Goal: Information Seeking & Learning: Find contact information

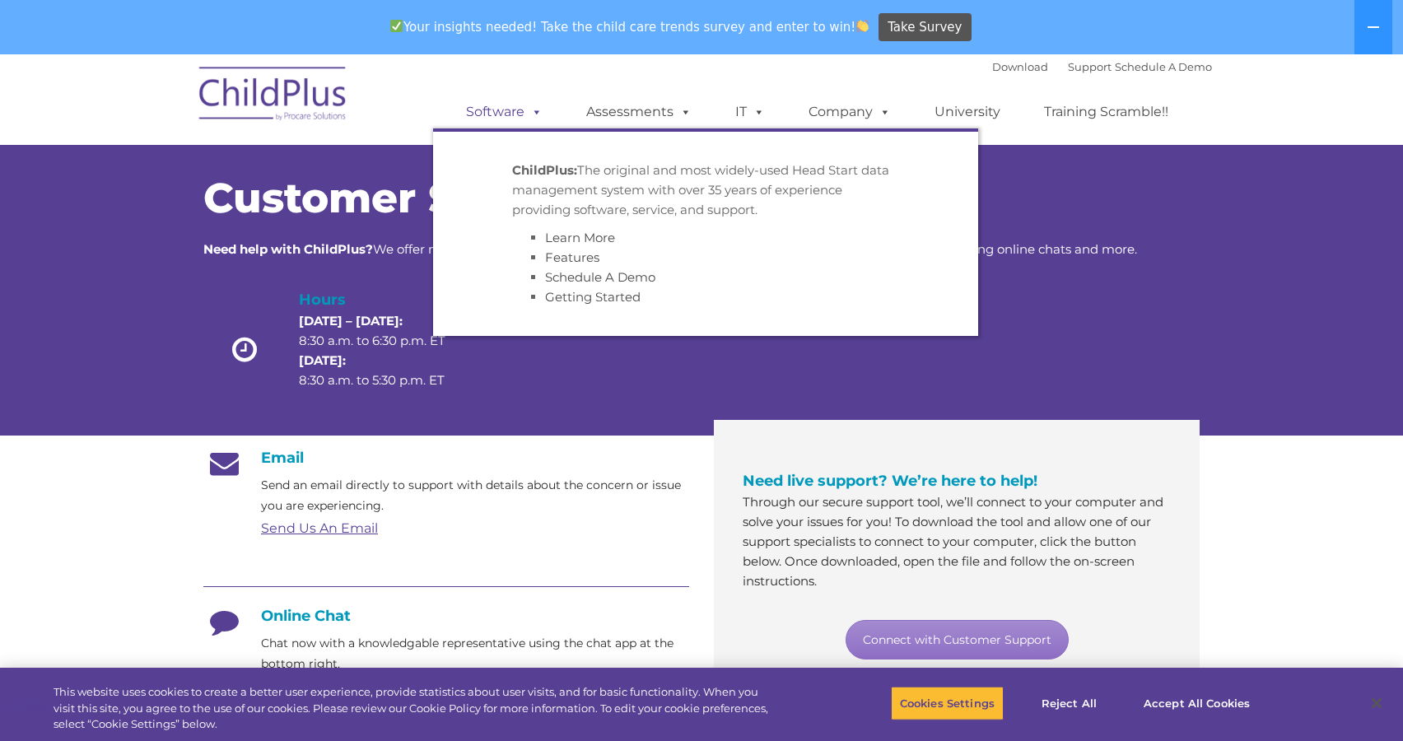
click at [535, 107] on span at bounding box center [534, 112] width 18 height 16
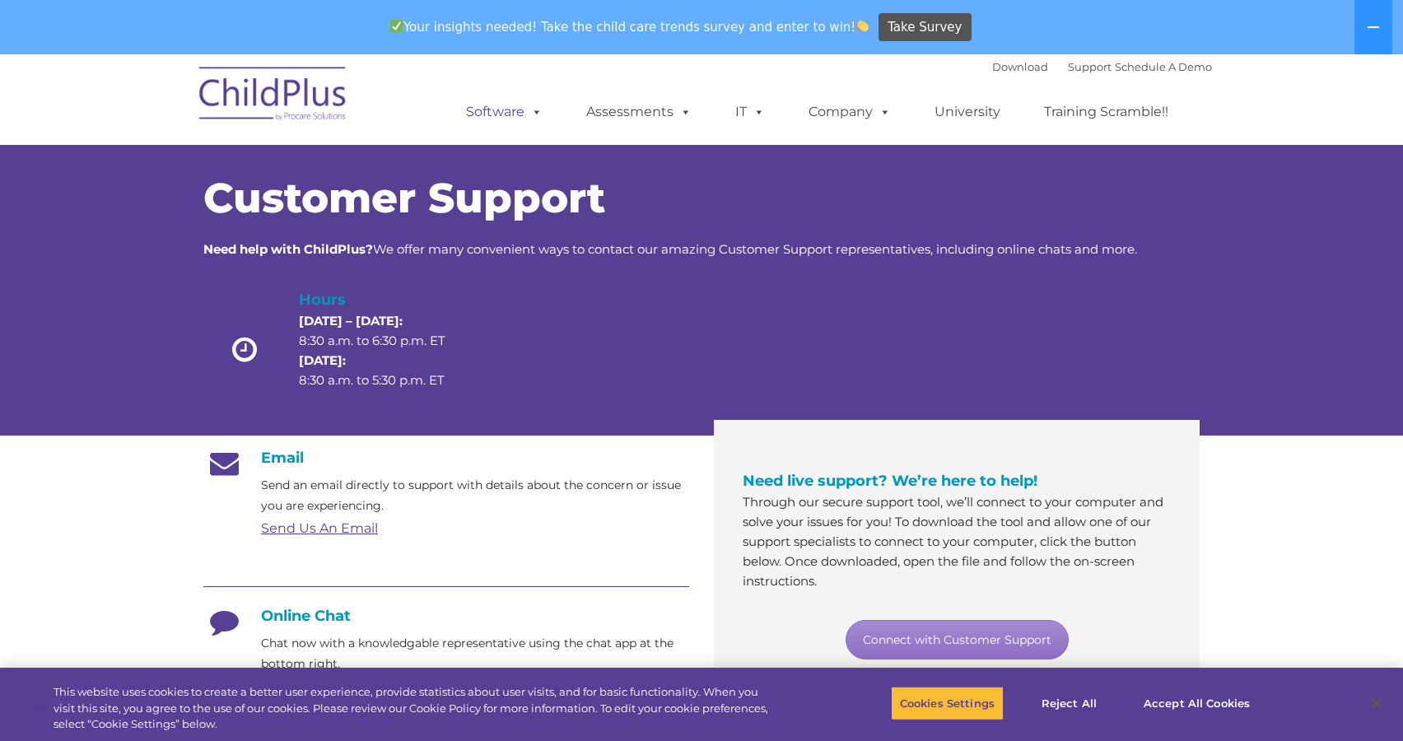
click at [535, 107] on span at bounding box center [534, 112] width 18 height 16
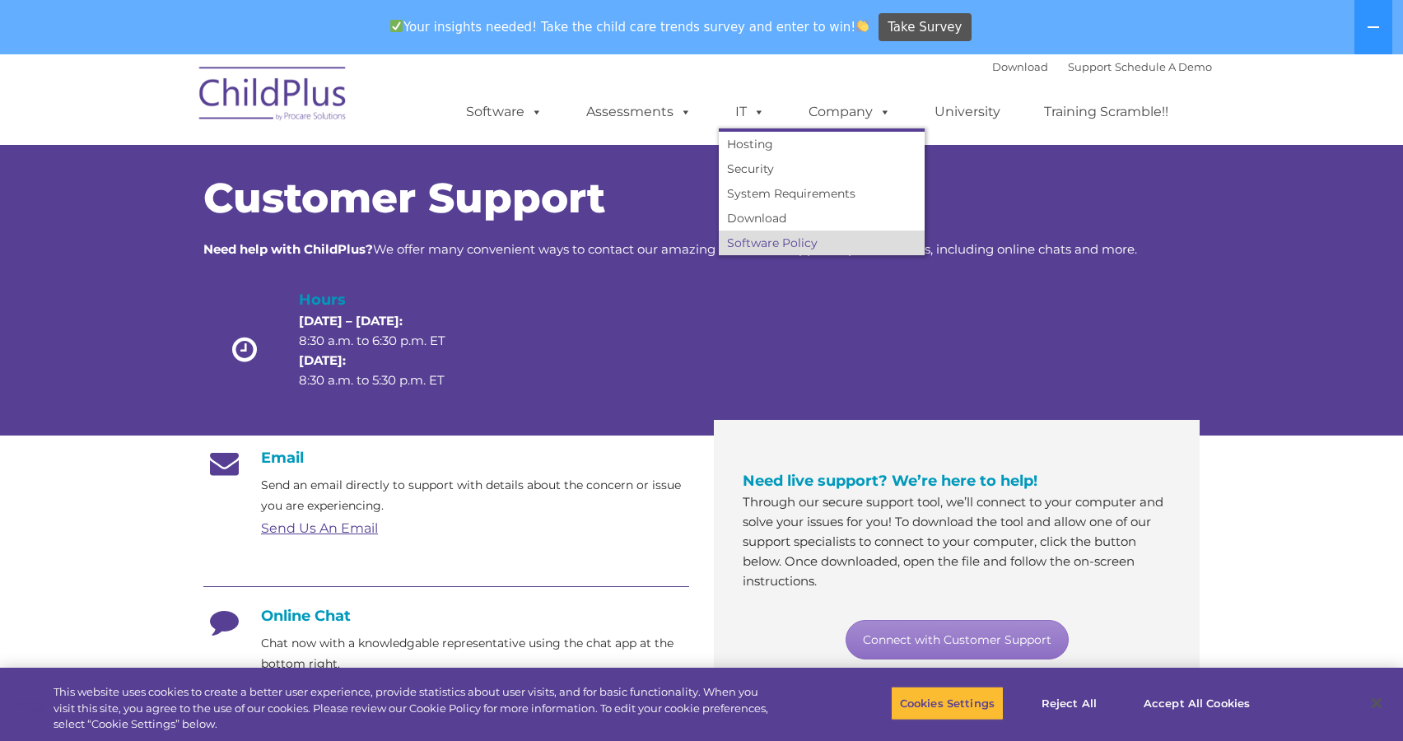
click at [772, 242] on link "Software Policy" at bounding box center [822, 243] width 206 height 25
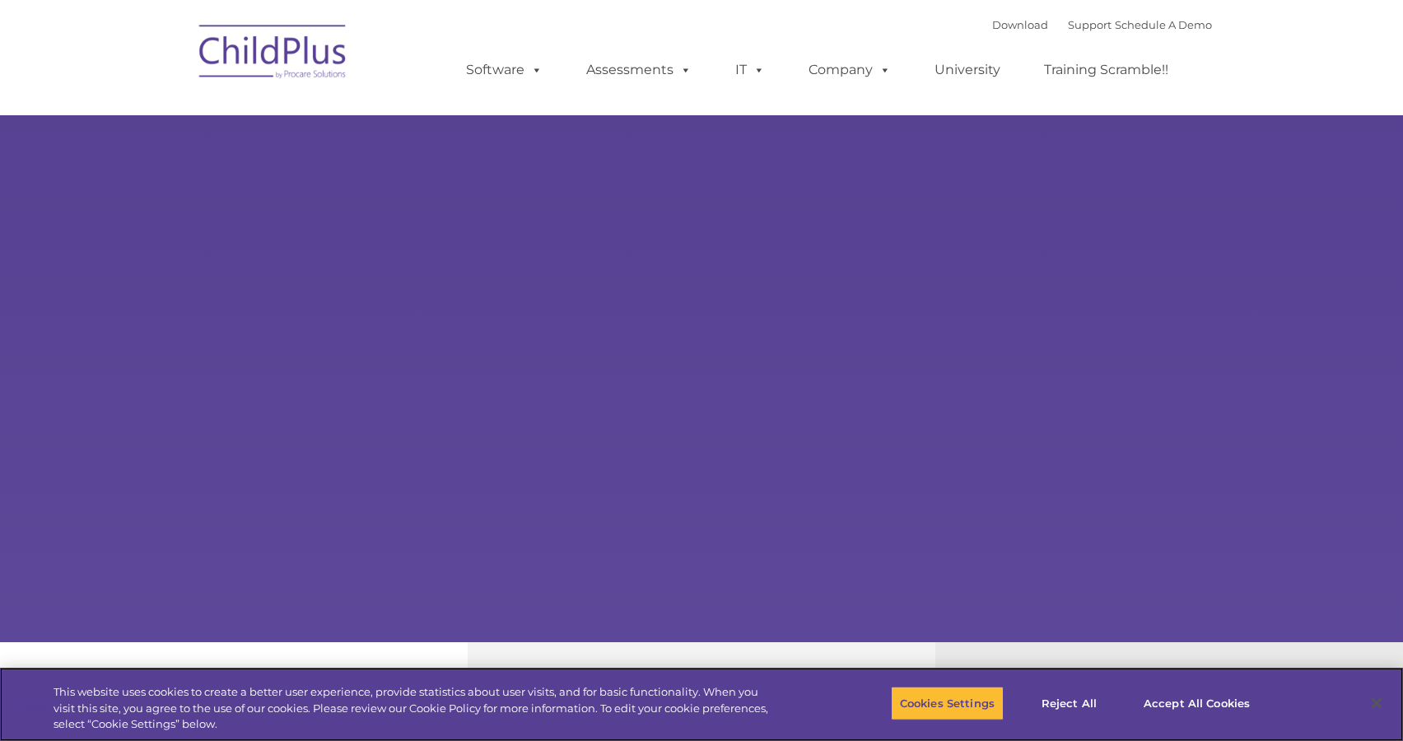
select select "MEDIUM"
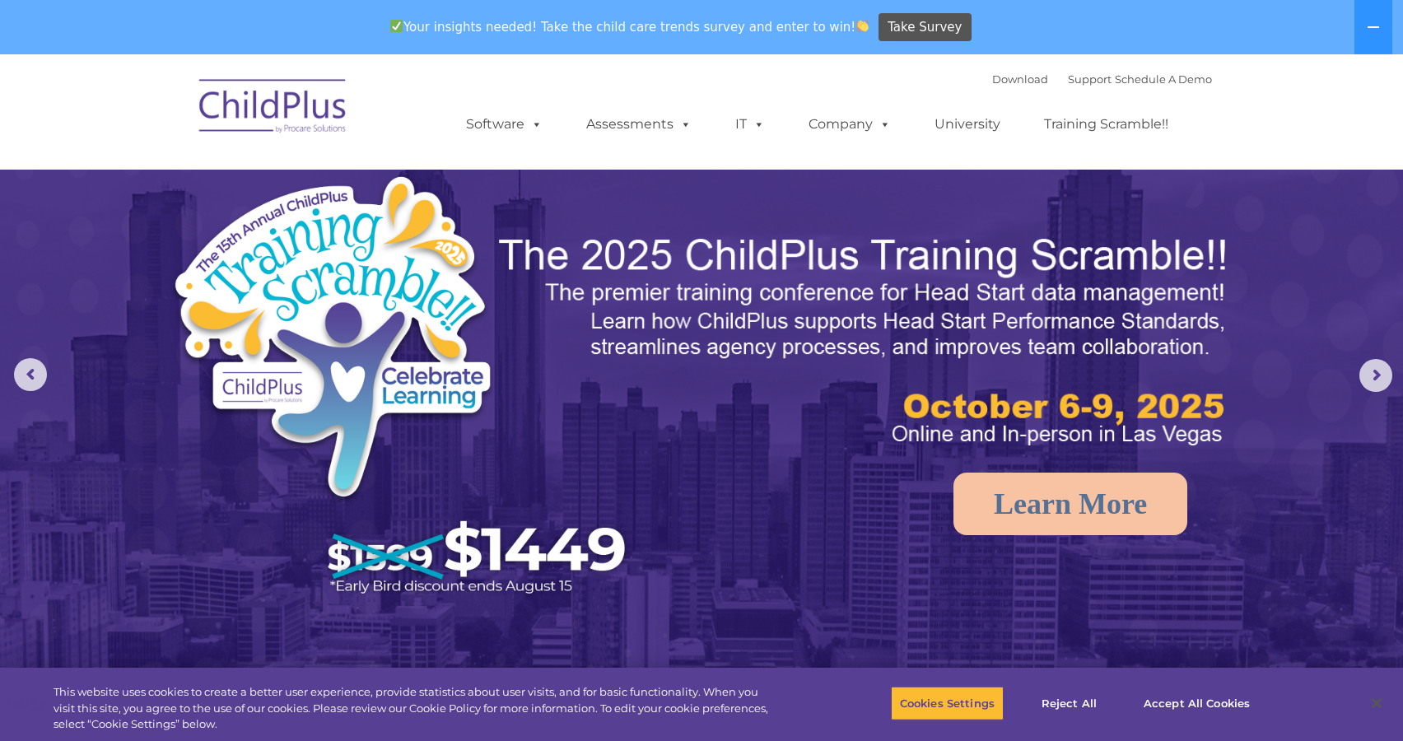
click at [115, 112] on nav "Download Support | Schedule A Demo  MENU MENU Software ChildPlus: The original…" at bounding box center [701, 111] width 1403 height 115
click at [1003, 76] on link "Download" at bounding box center [1020, 78] width 56 height 13
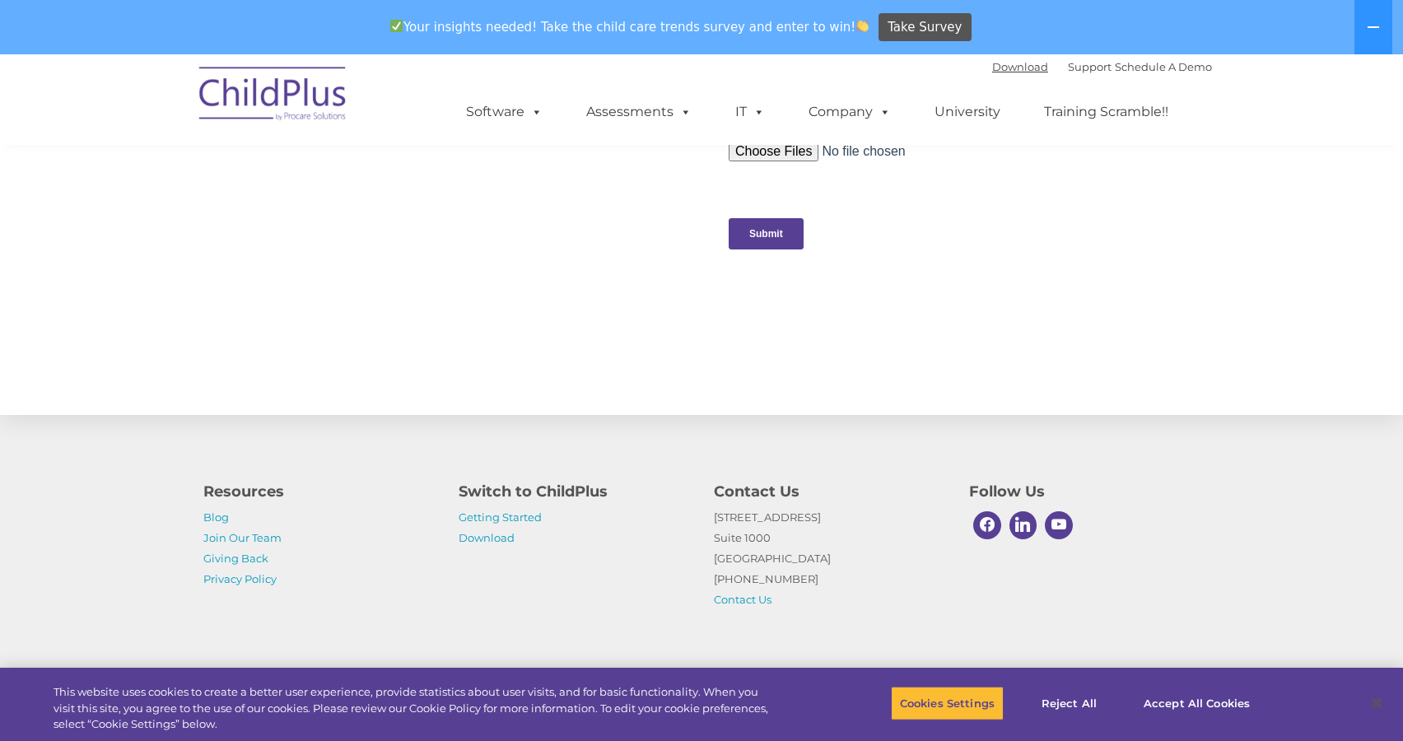
scroll to position [1702, 0]
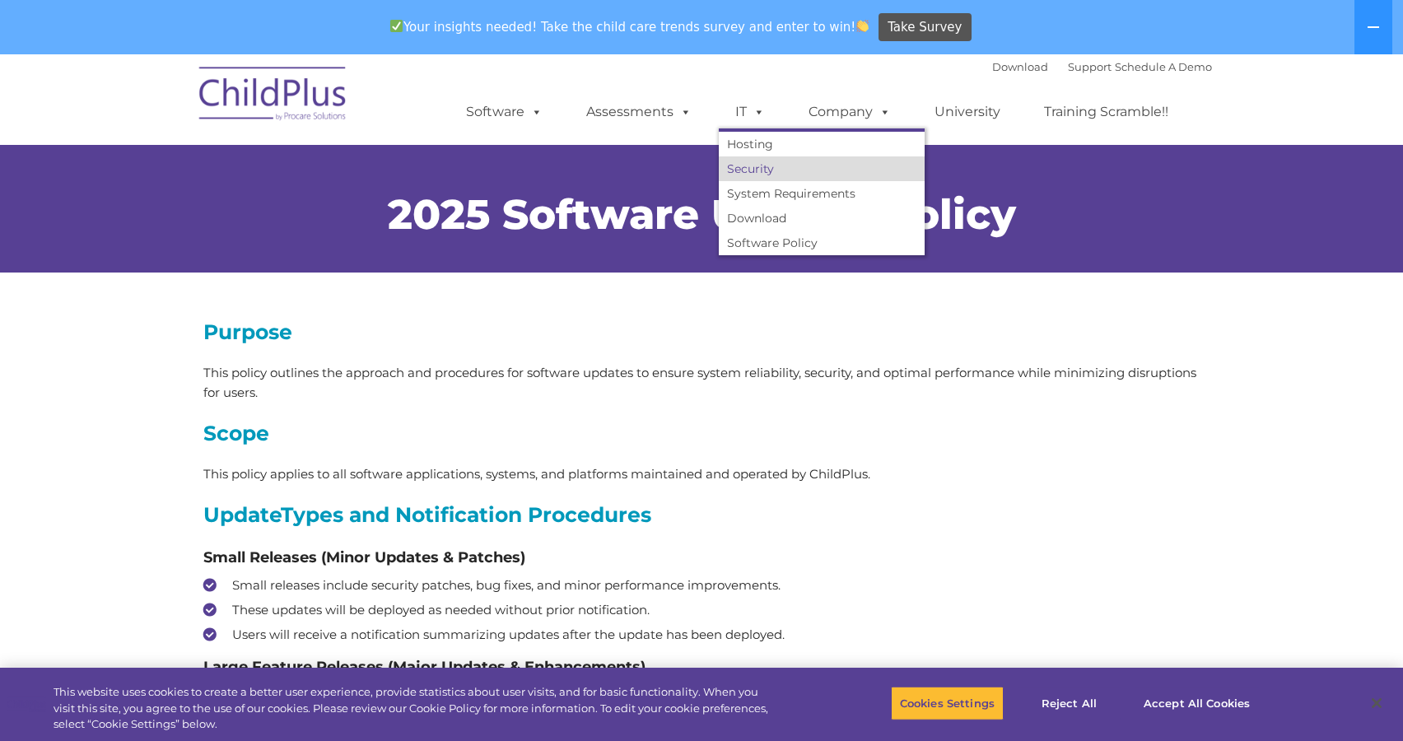
click at [761, 165] on link "Security" at bounding box center [822, 168] width 206 height 25
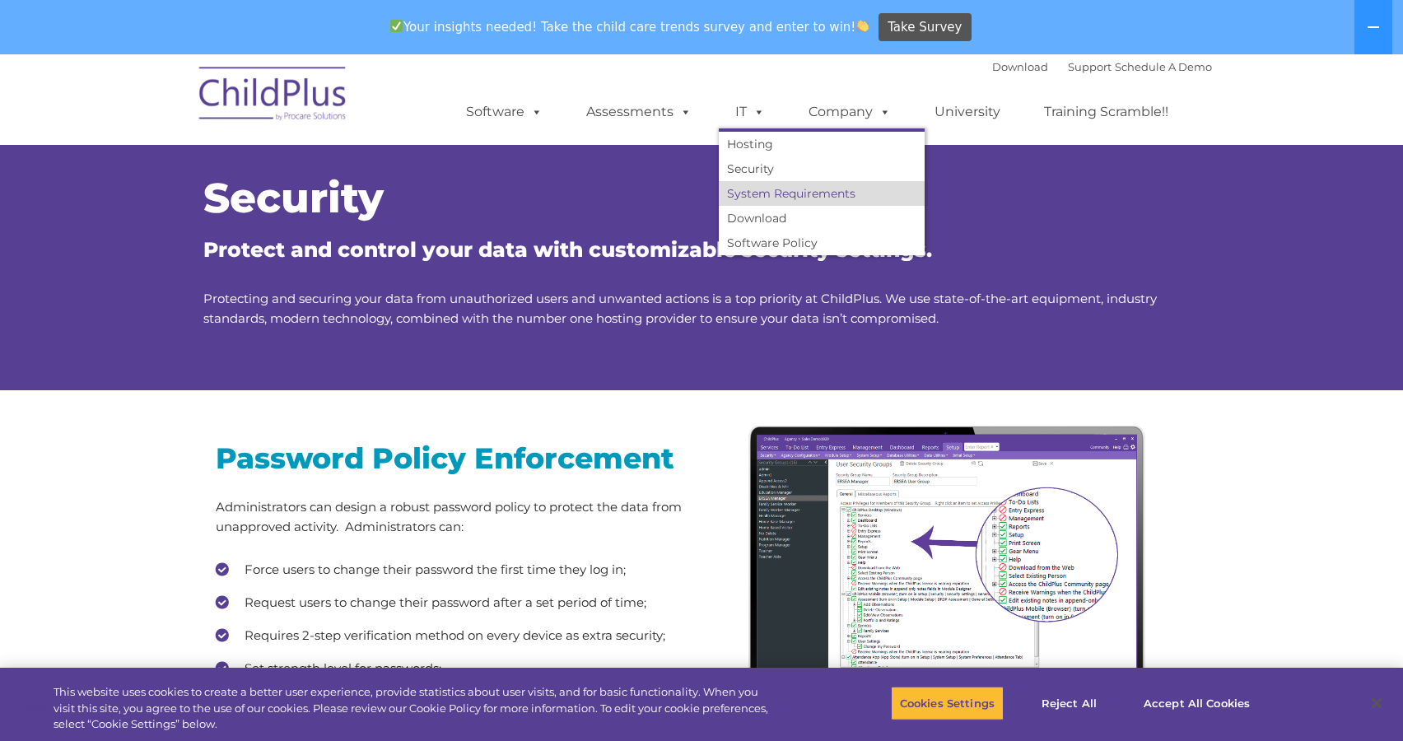
click at [776, 196] on link "System Requirements" at bounding box center [822, 193] width 206 height 25
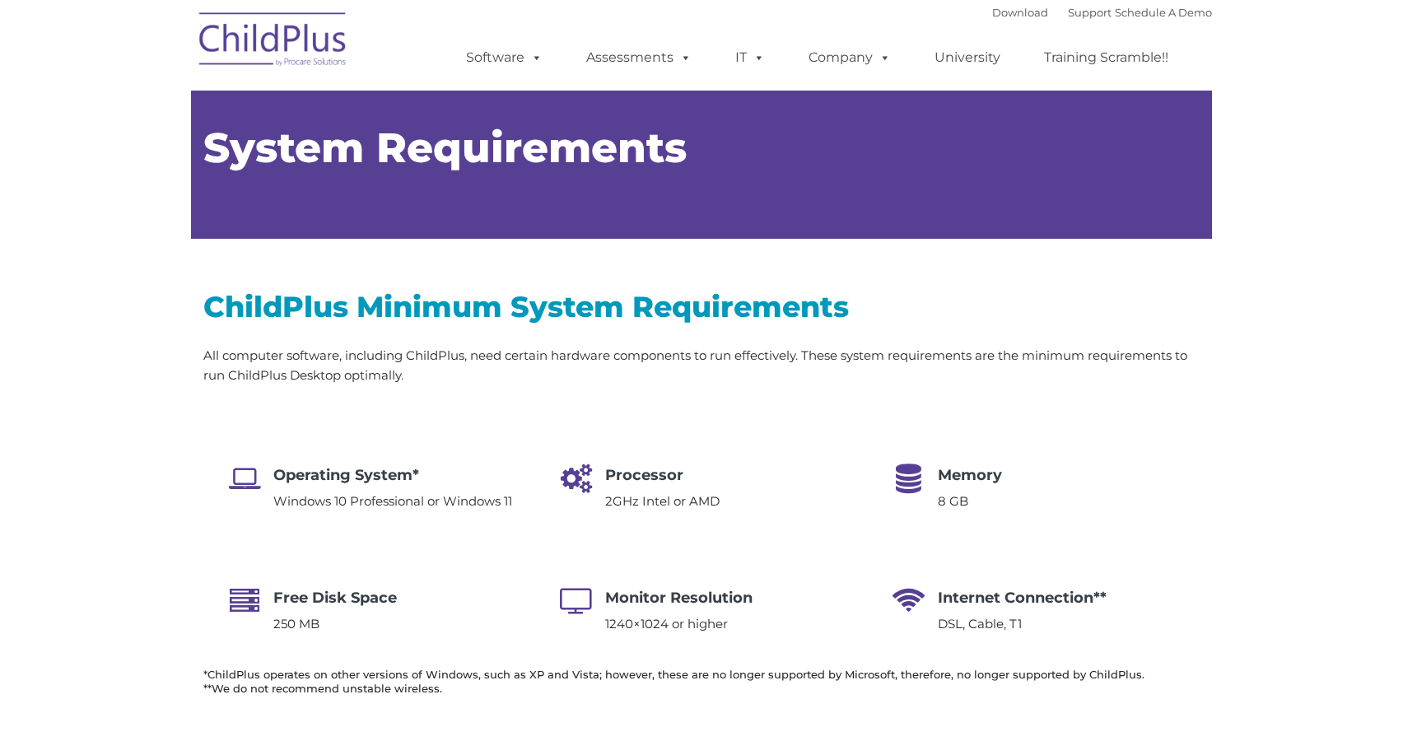
type input ""
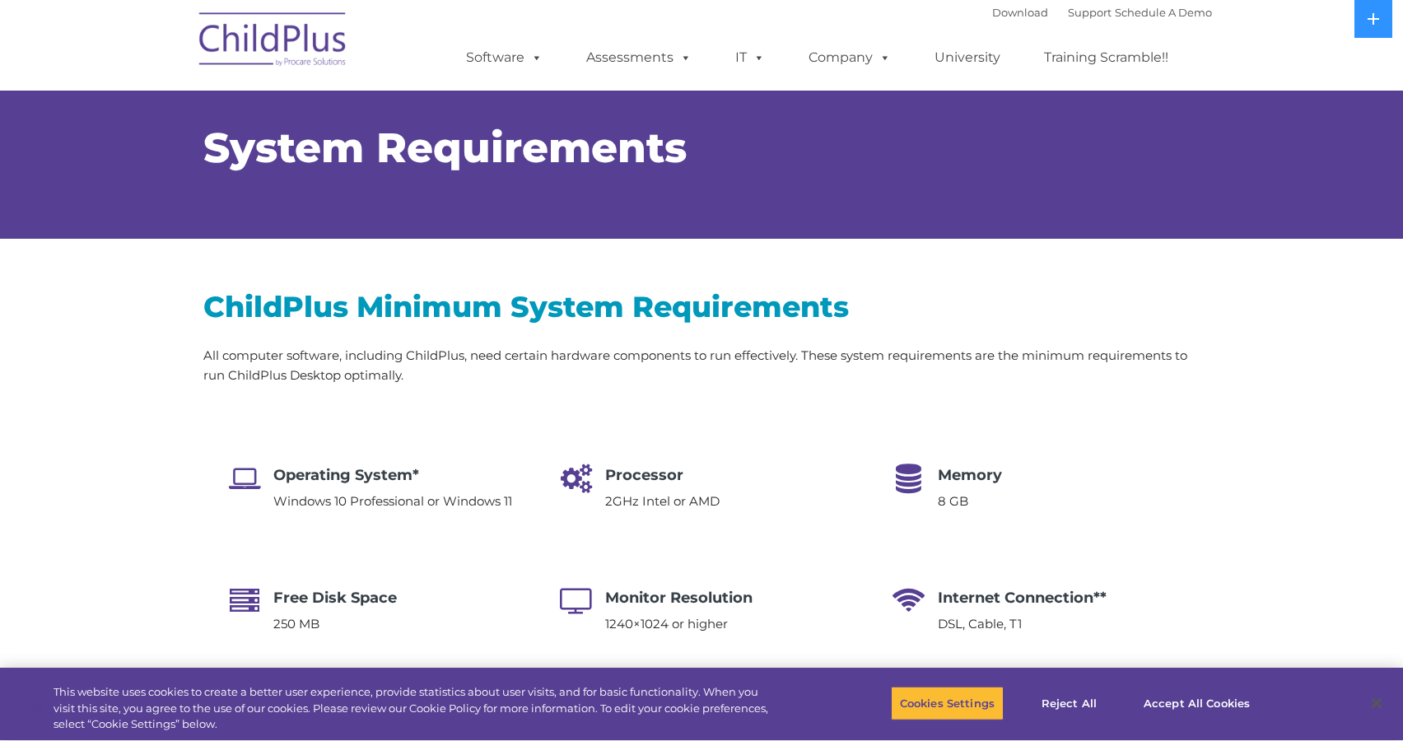
select select "MEDIUM"
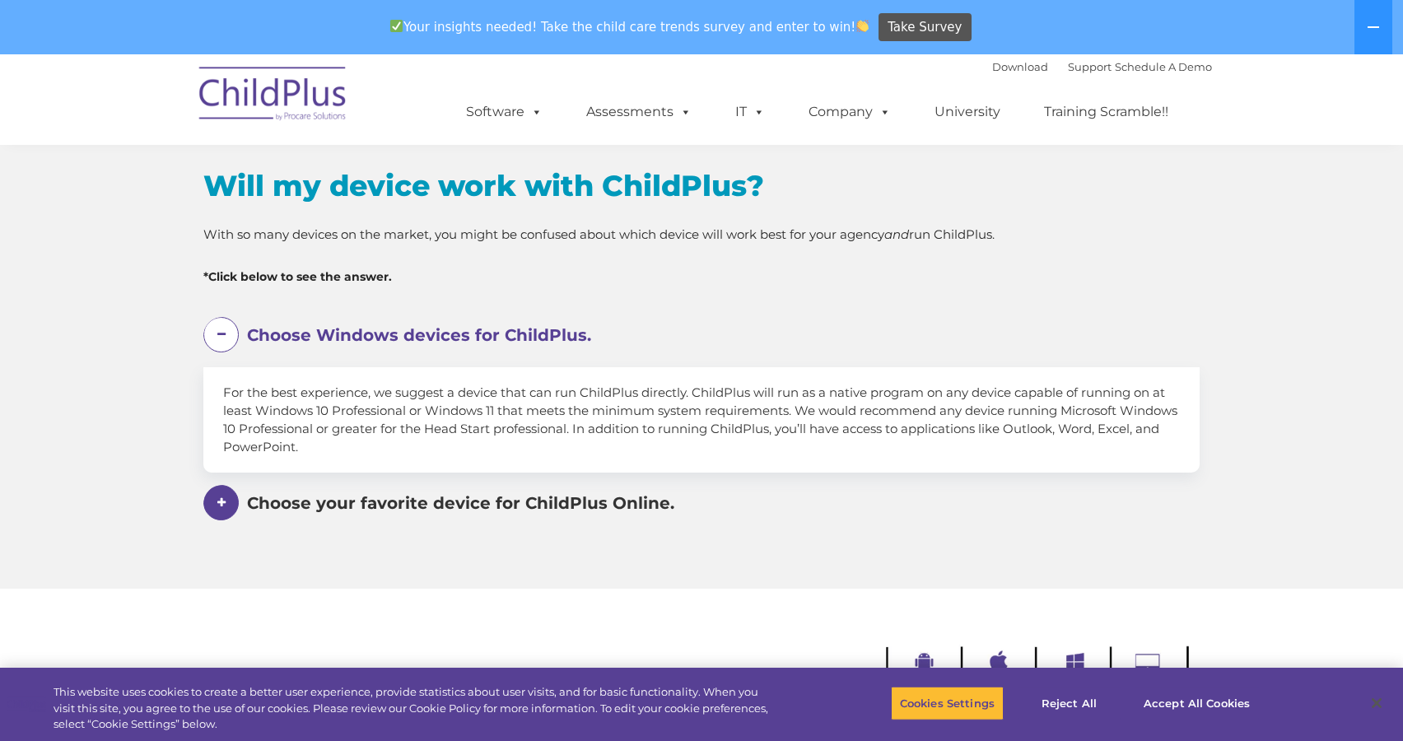
scroll to position [873, 0]
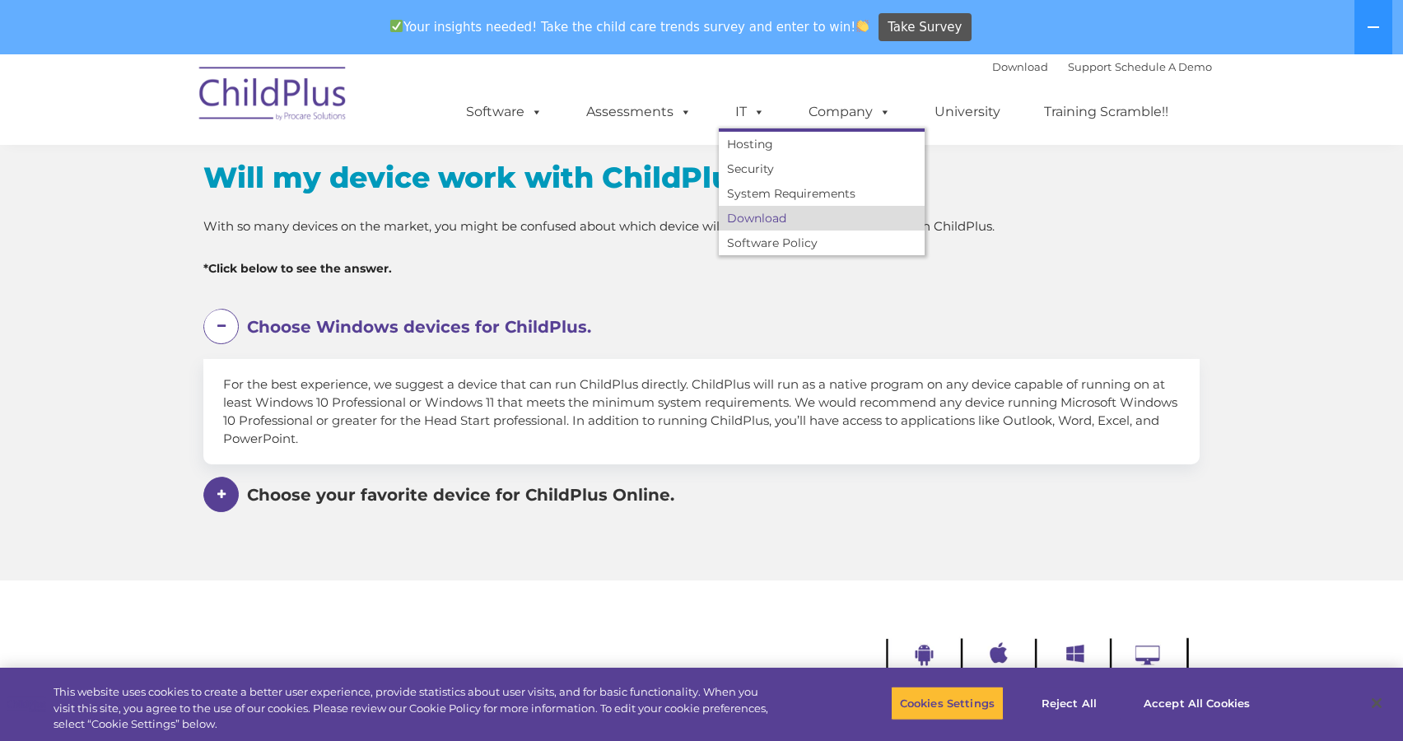
click at [770, 212] on link "Download" at bounding box center [822, 218] width 206 height 25
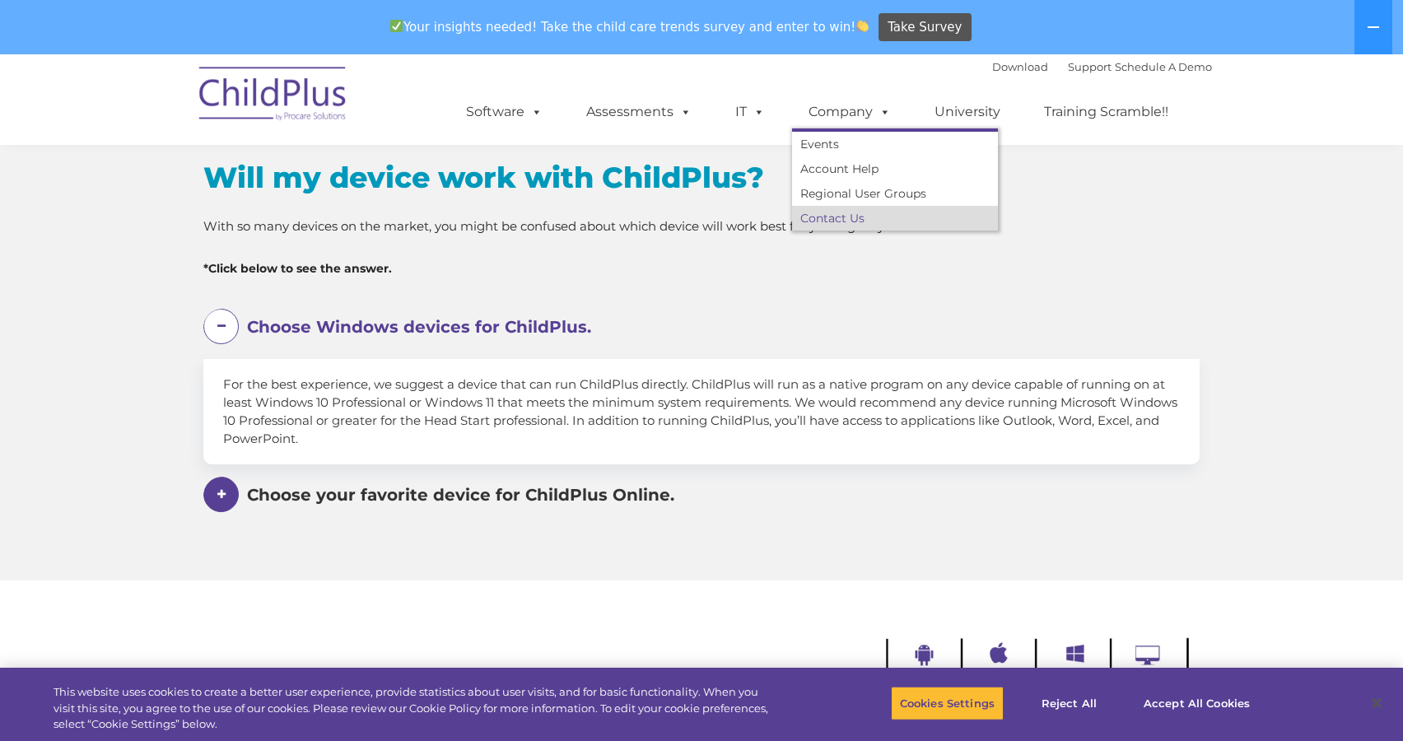
click at [847, 213] on link "Contact Us" at bounding box center [895, 218] width 206 height 25
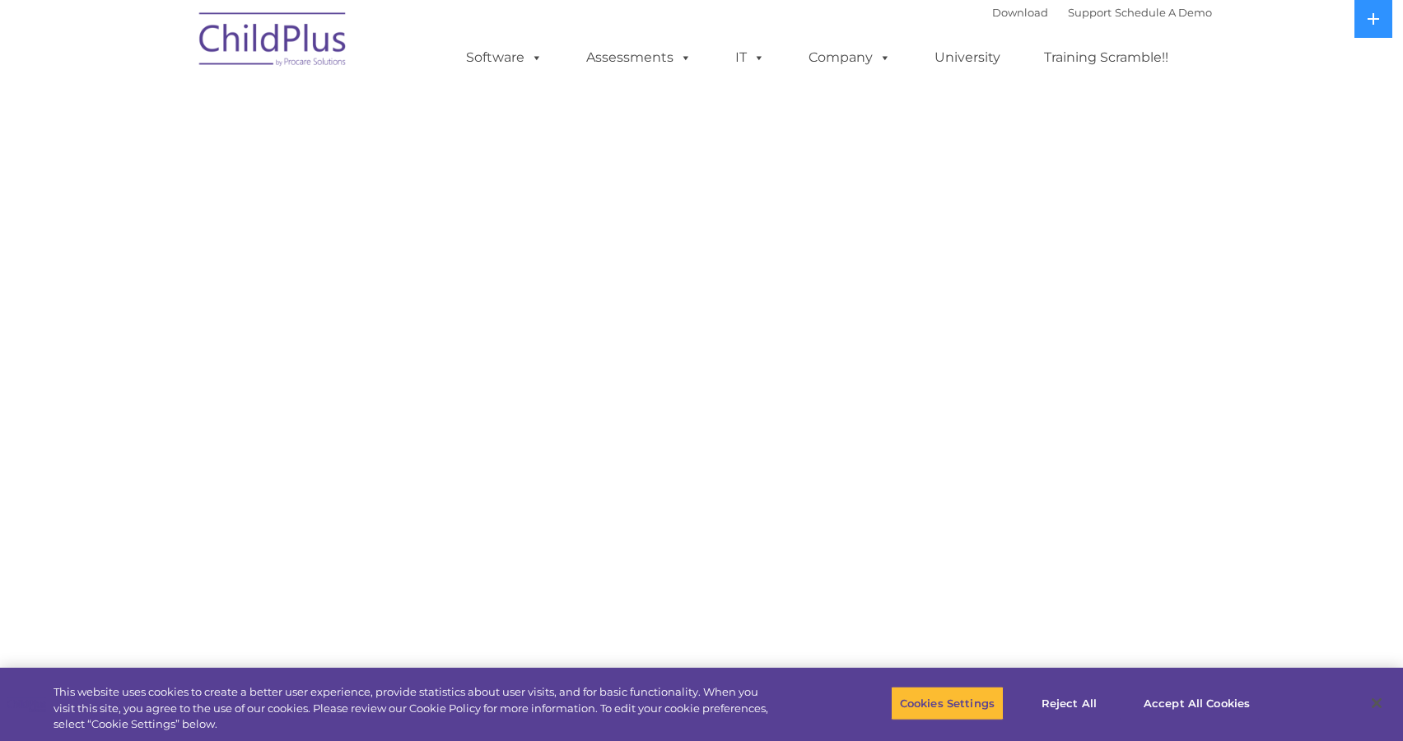
select select "MEDIUM"
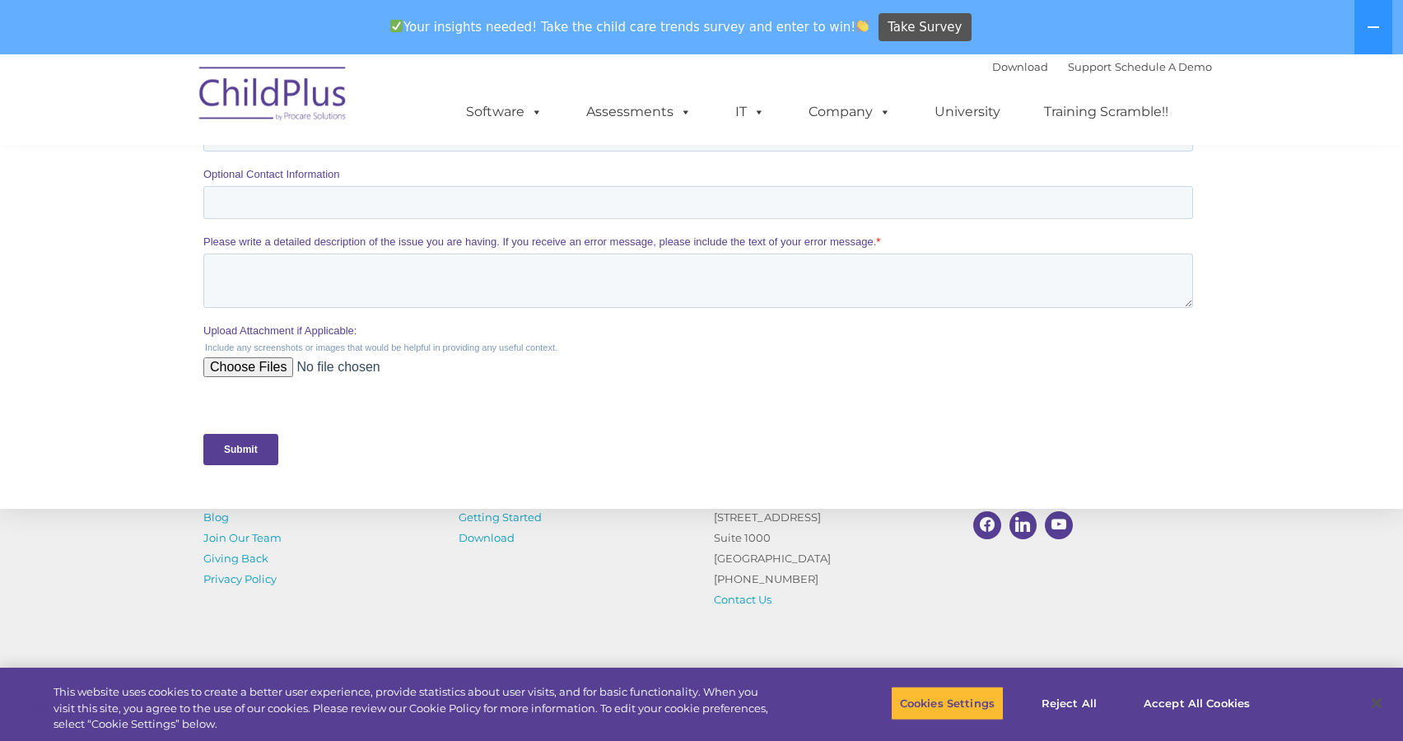
scroll to position [725, 0]
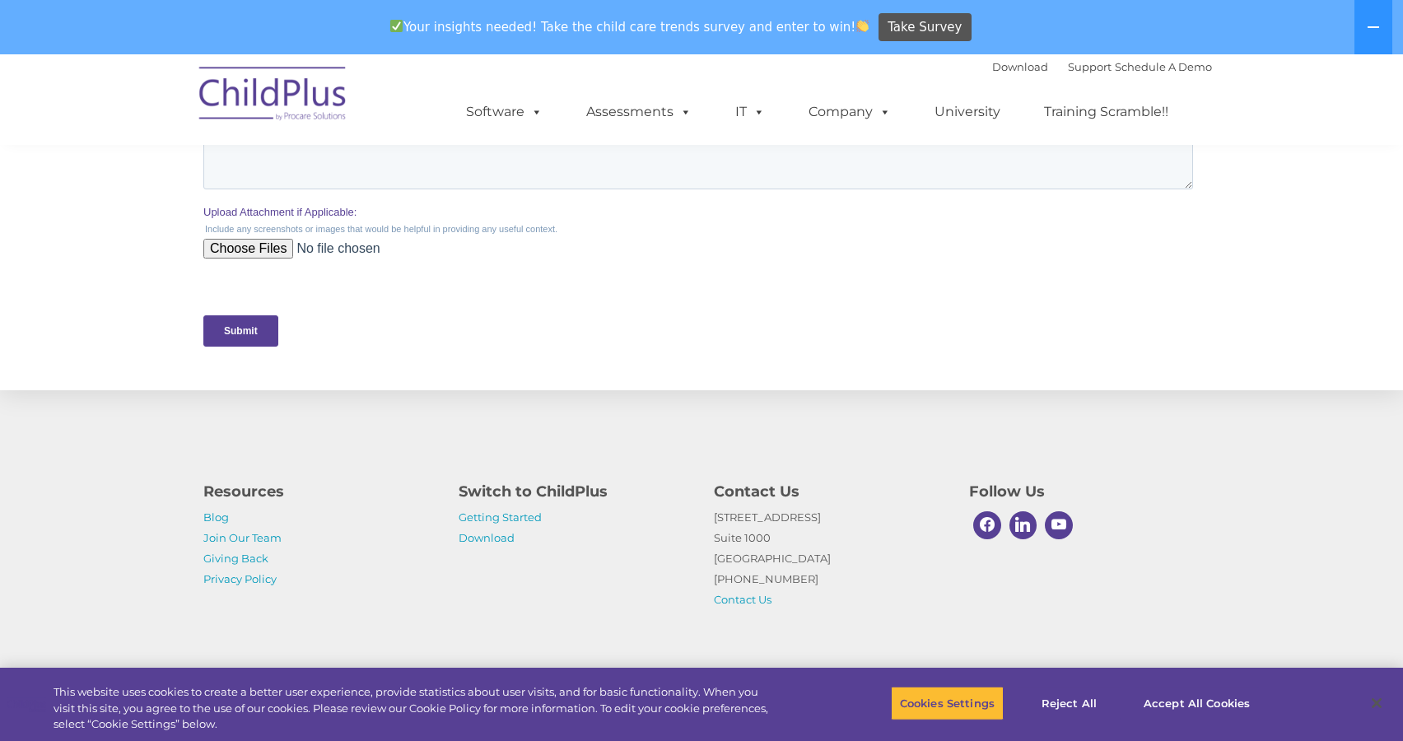
drag, startPoint x: 804, startPoint y: 573, endPoint x: 712, endPoint y: 516, distance: 107.6
click at [712, 516] on div "Contact Us 1040 Crown Pointe Pkwy Suite 1000 Atlanta, GA 30338 (800) 888-6674 C…" at bounding box center [829, 541] width 255 height 138
copy p "1040 Crown Pointe Pkwy Suite 1000 Atlanta, GA 30338 (800) 888-6674"
click at [1269, 498] on div "Resources Blog Join Our Team Giving Back Privacy Policy Switch to ChildPlus Get…" at bounding box center [701, 533] width 1403 height 287
click at [252, 578] on link "Privacy Policy" at bounding box center [239, 578] width 73 height 13
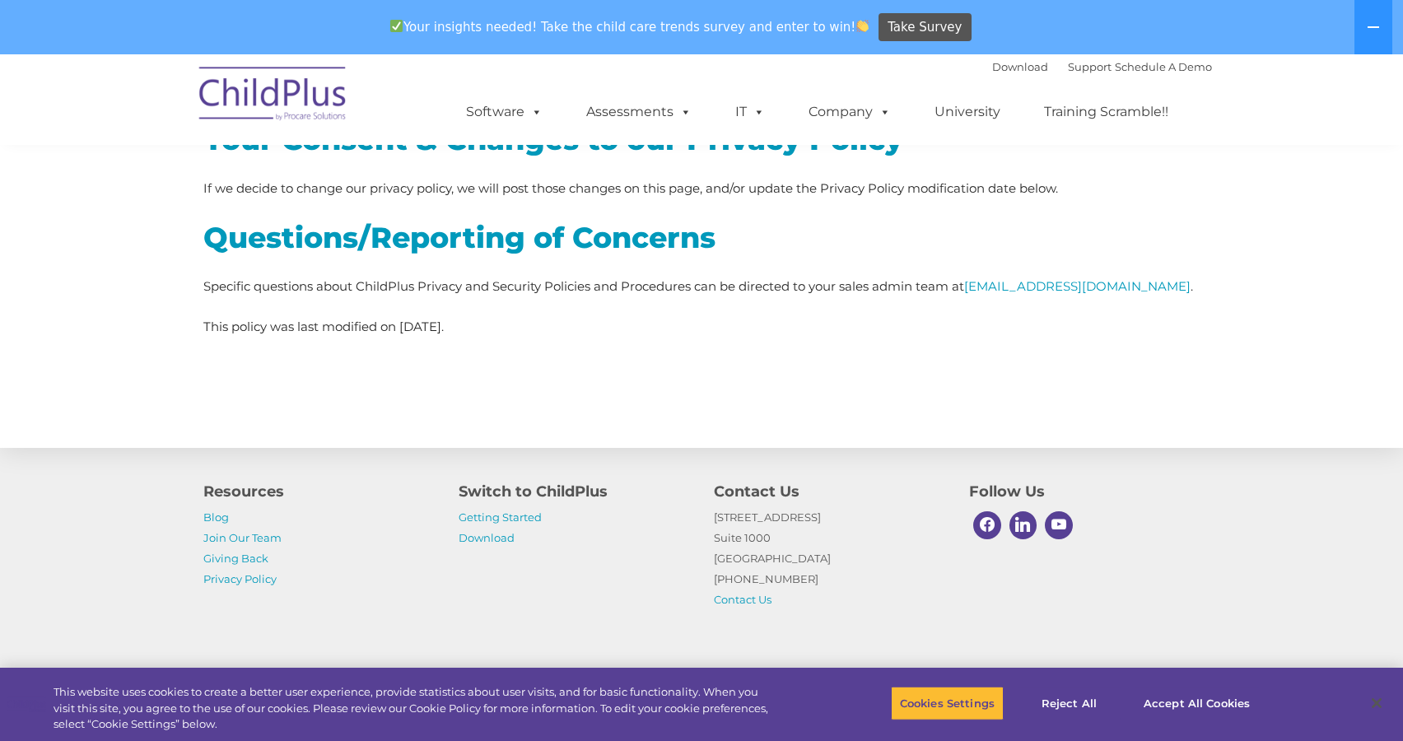
scroll to position [4864, 0]
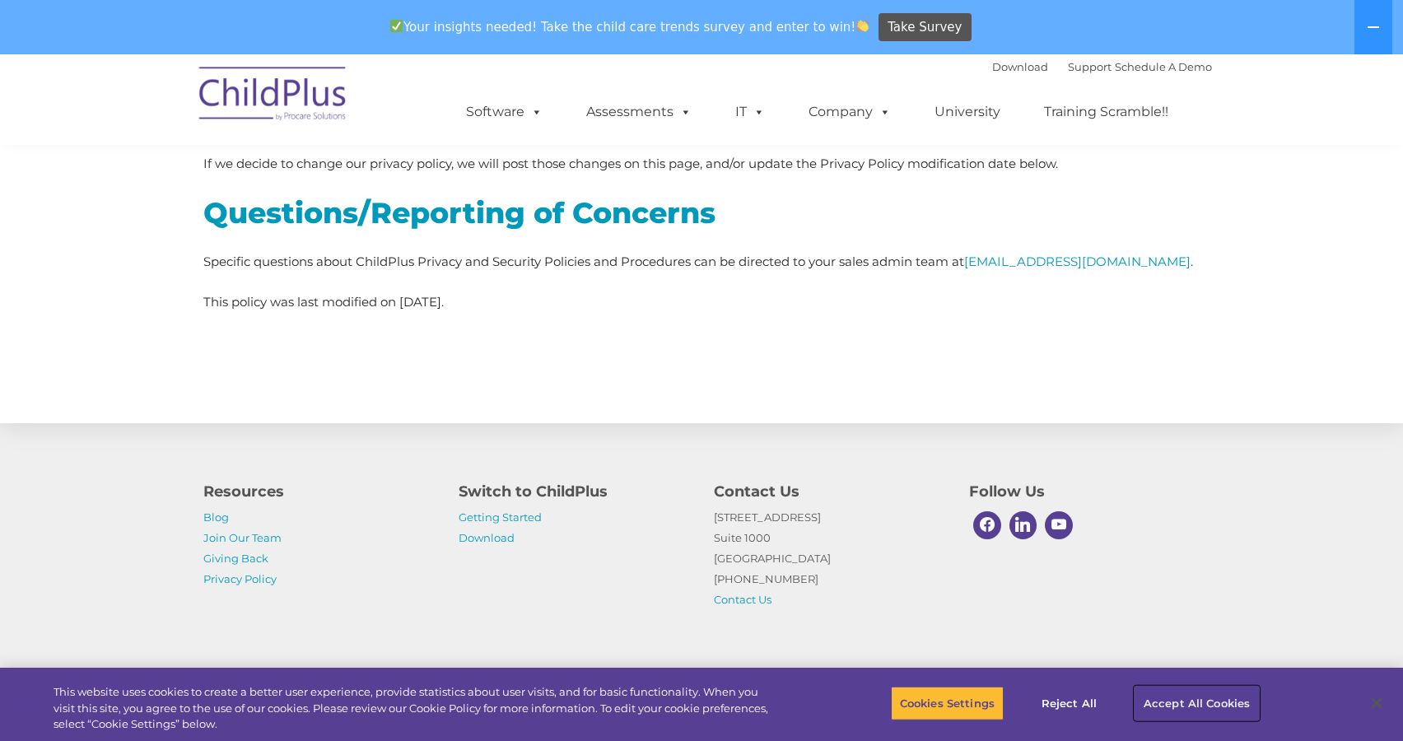
click at [1205, 708] on button "Accept All Cookies" at bounding box center [1197, 703] width 124 height 35
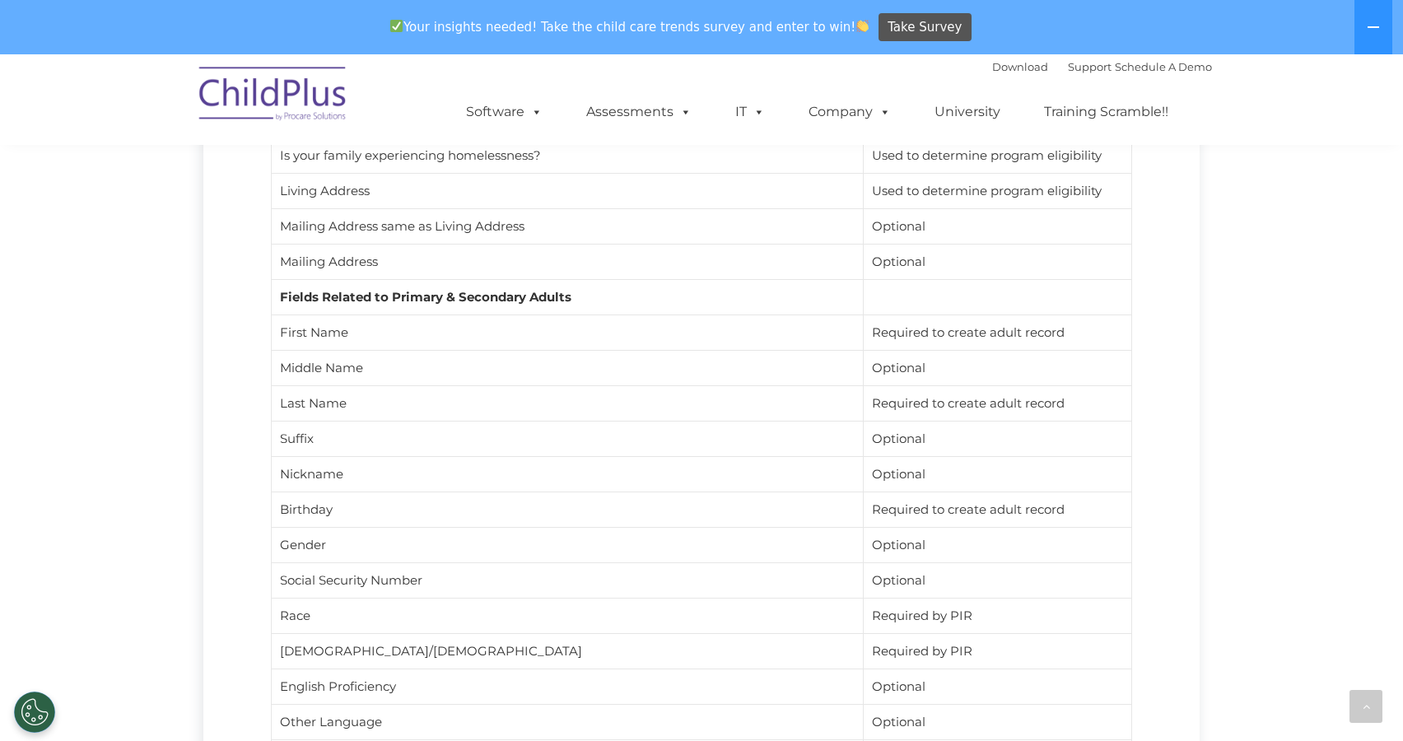
scroll to position [2742, 0]
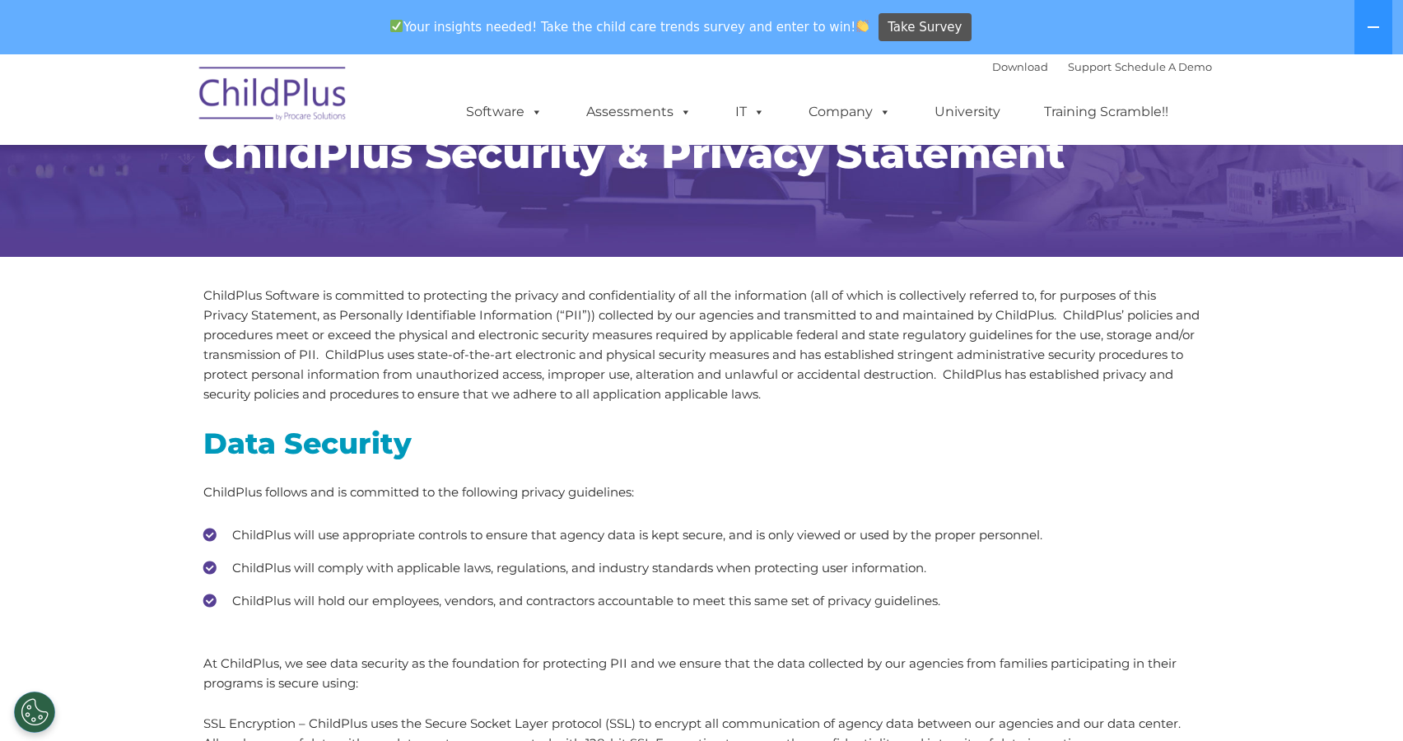
scroll to position [0, 0]
